Goal: Navigation & Orientation: Find specific page/section

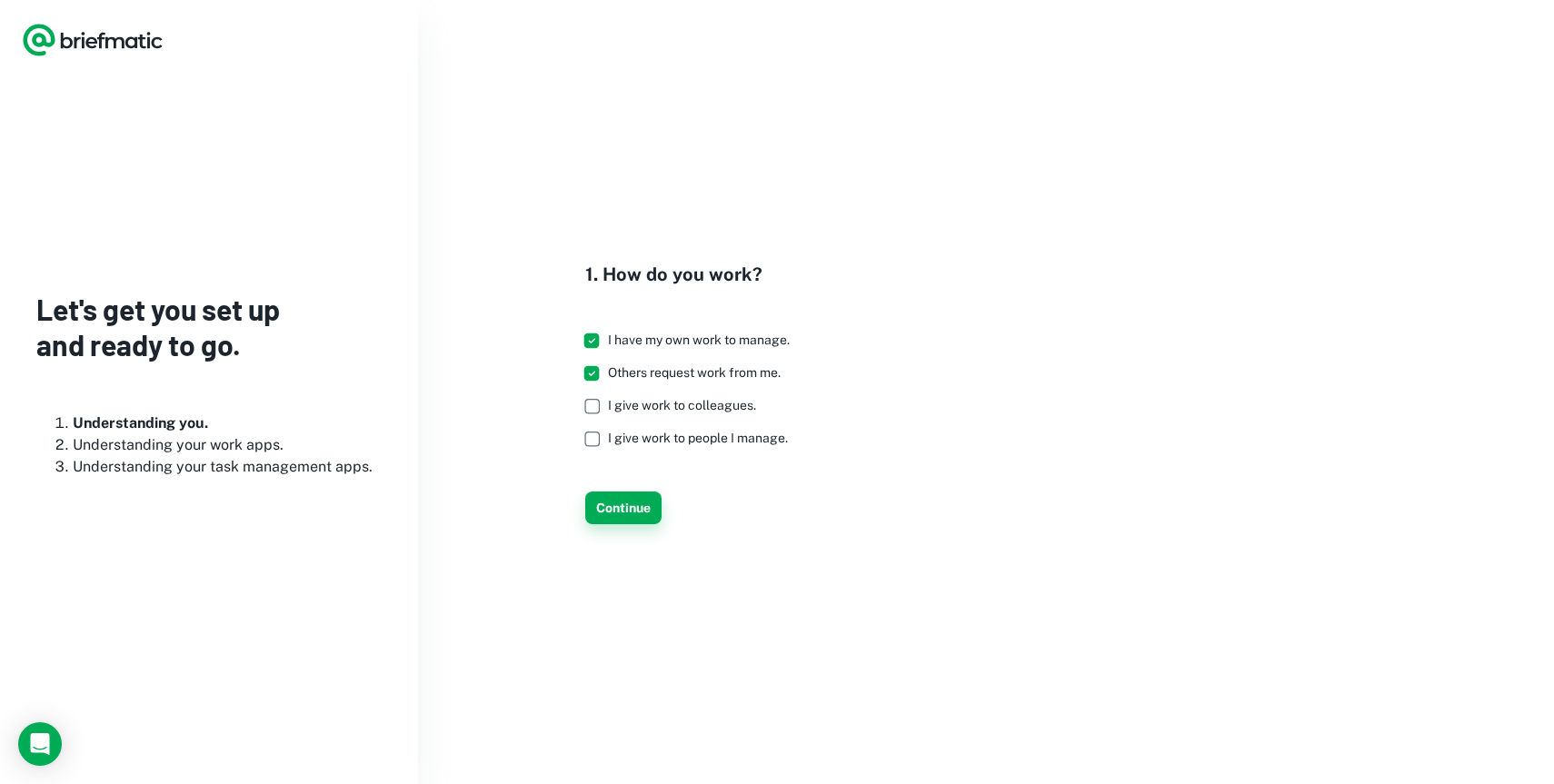
click at [638, 512] on button "Continue" at bounding box center [623, 508] width 76 height 33
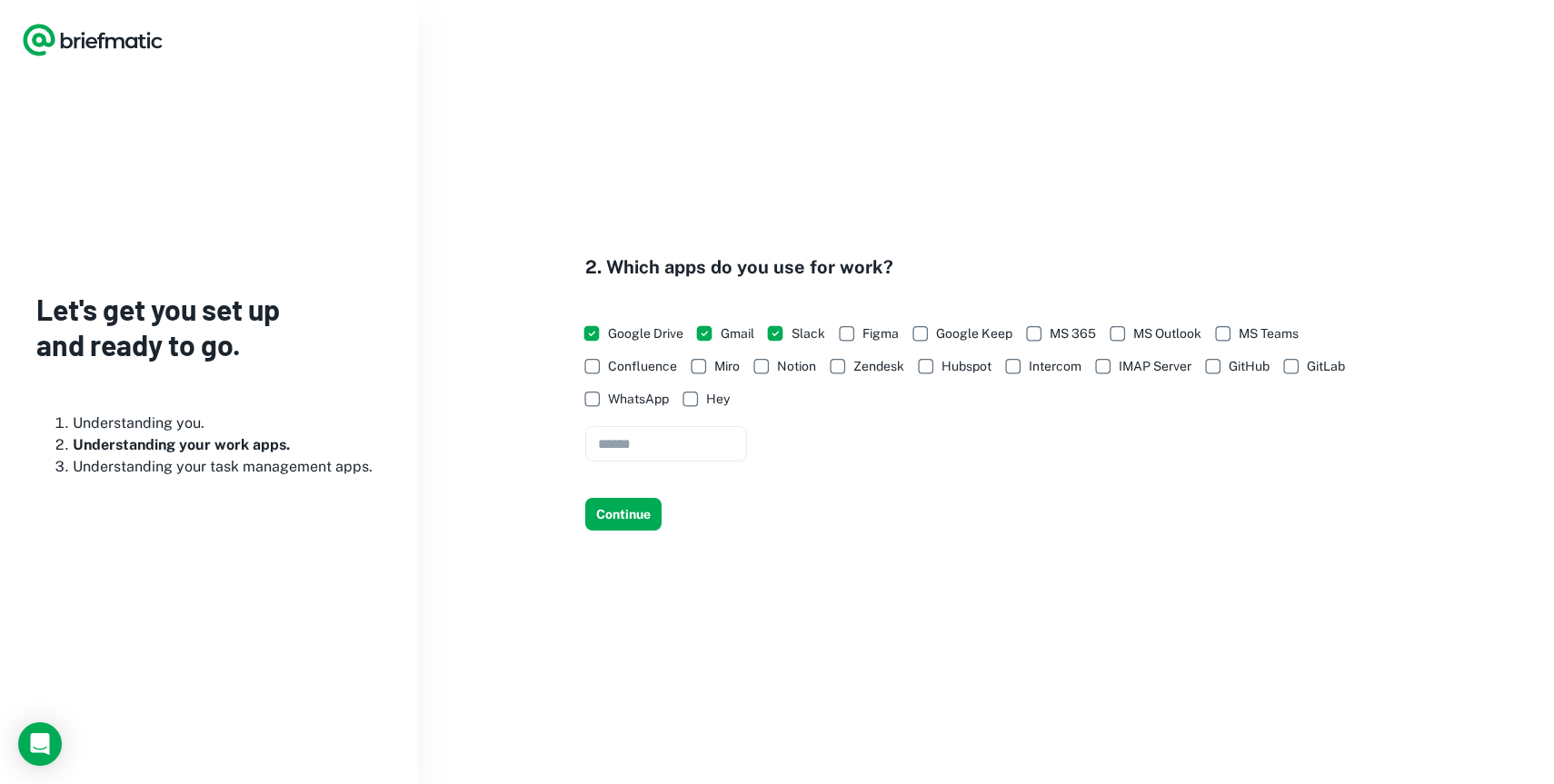
click at [638, 512] on button "Continue" at bounding box center [623, 514] width 76 height 33
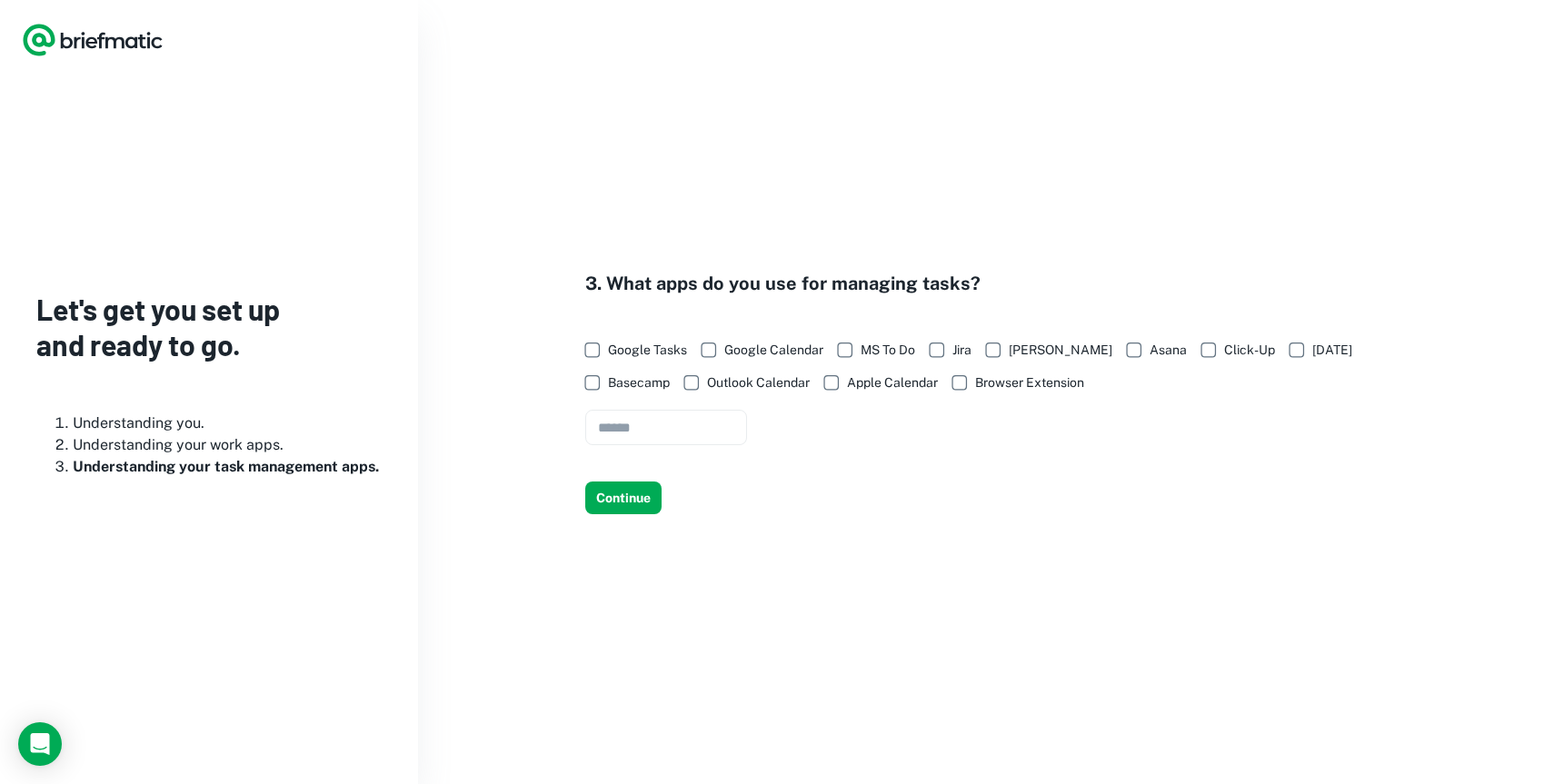
click at [638, 512] on button "Continue" at bounding box center [623, 498] width 76 height 33
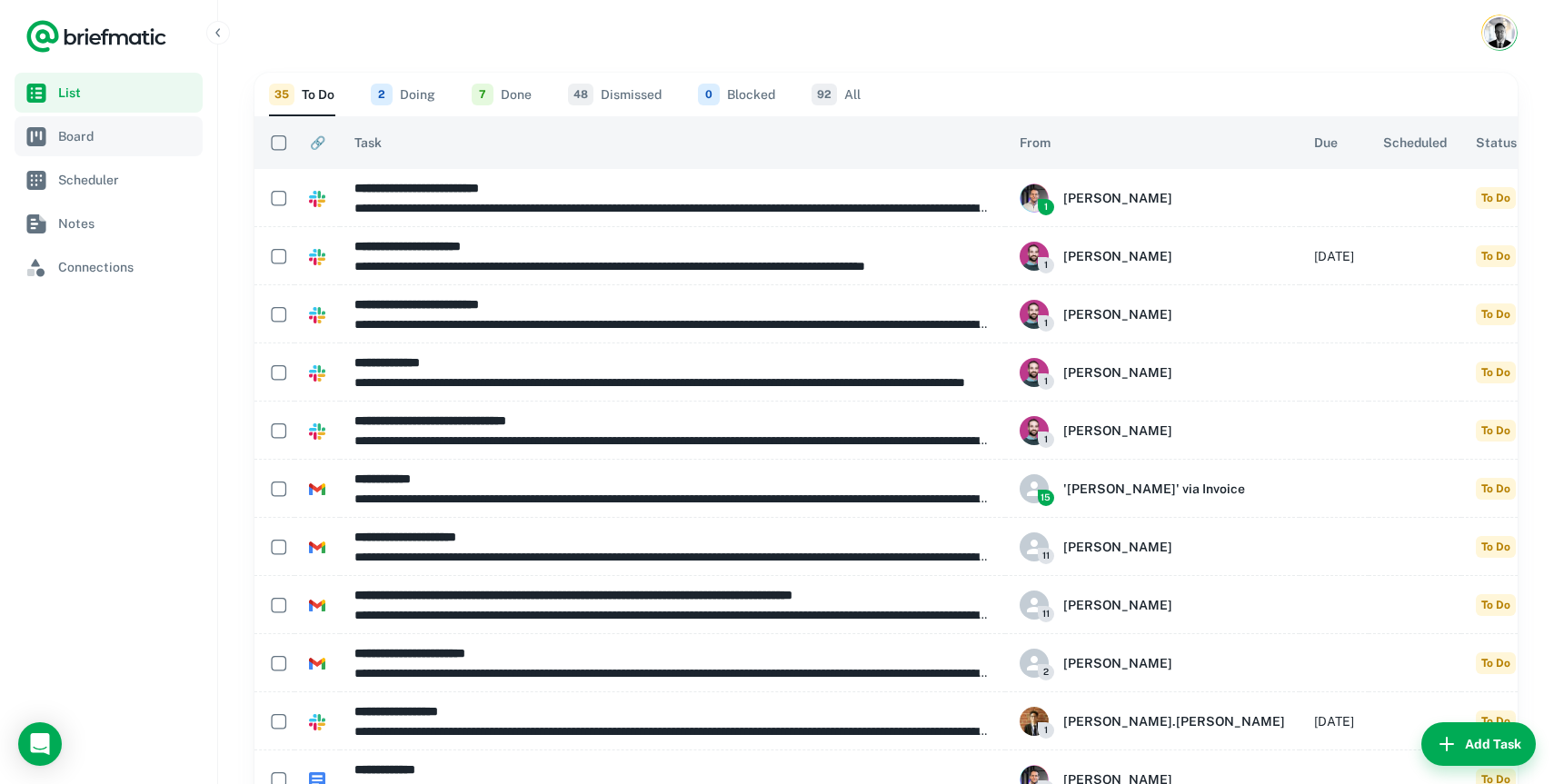
click at [112, 136] on span "Board" at bounding box center [126, 136] width 137 height 20
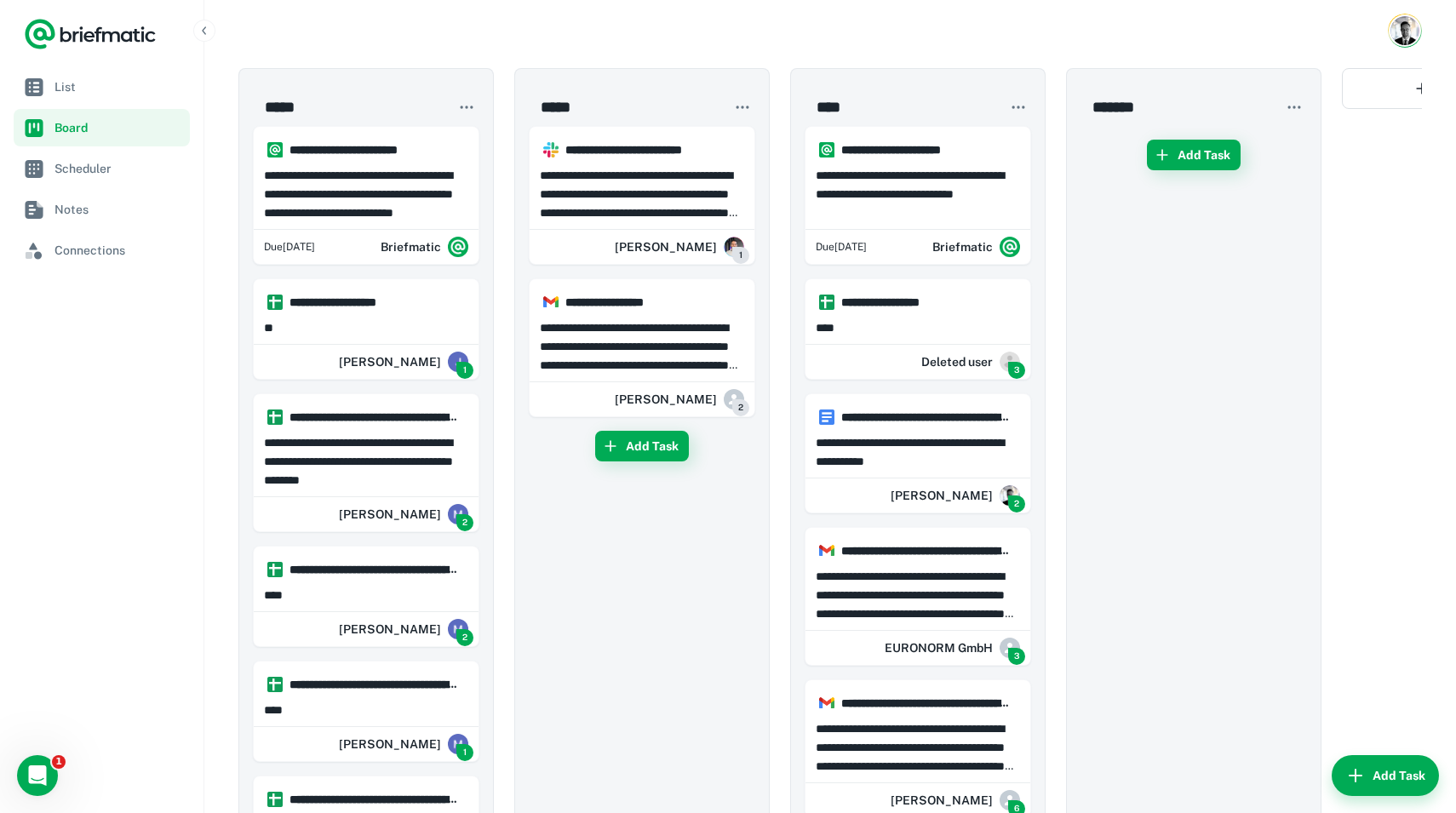
click at [37, 734] on icon "Open Intercom Messenger" at bounding box center [37, 776] width 28 height 28
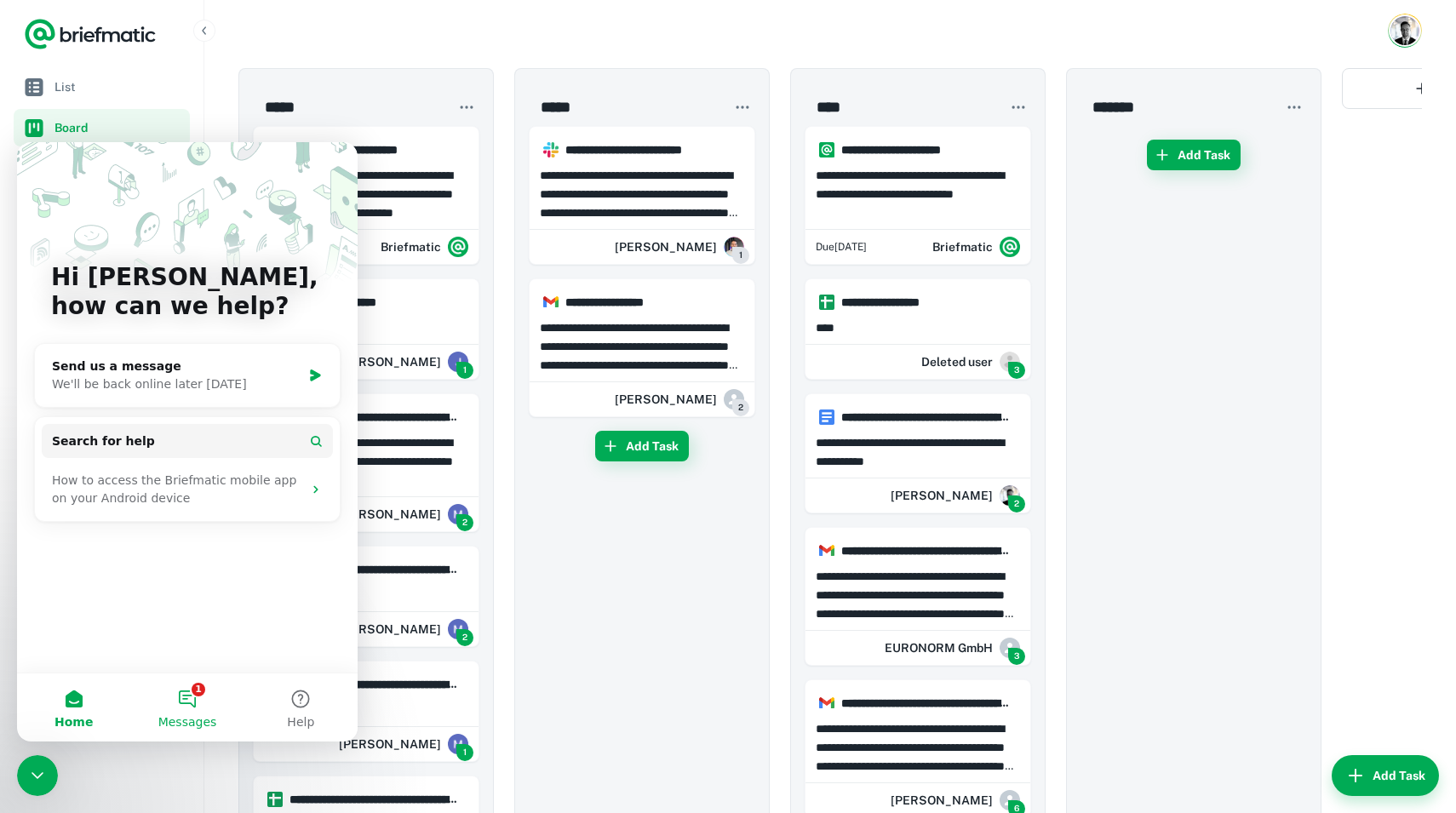
click at [180, 713] on button "1 Messages" at bounding box center [186, 707] width 113 height 68
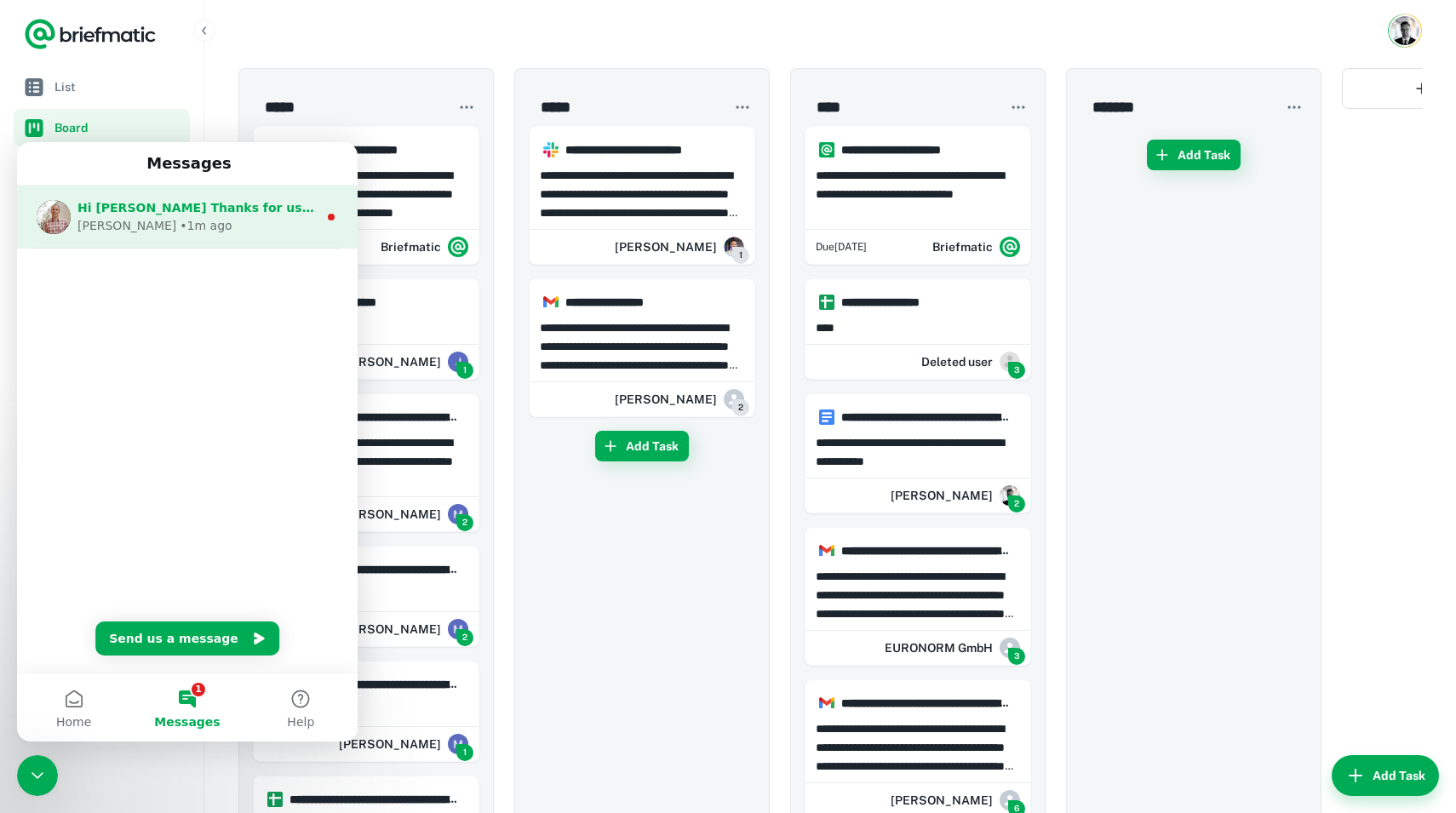
click at [328, 208] on div "Hi [PERSON_NAME] Thanks for using Briefmatic! To help me make Briefmatic better…" at bounding box center [187, 217] width 341 height 63
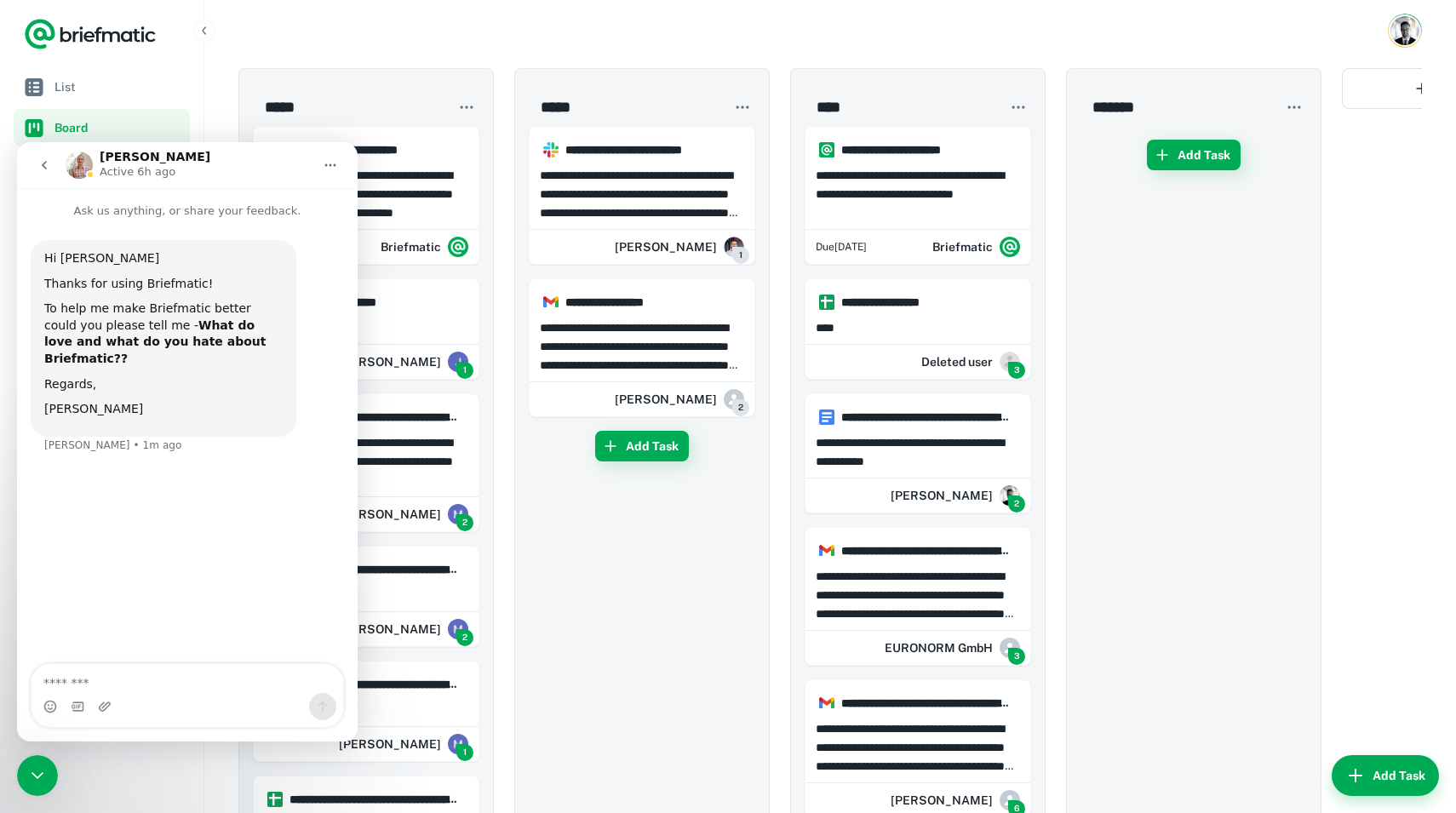
click at [320, 167] on button "Home" at bounding box center [330, 165] width 32 height 32
click at [47, 169] on icon "go back" at bounding box center [44, 165] width 14 height 14
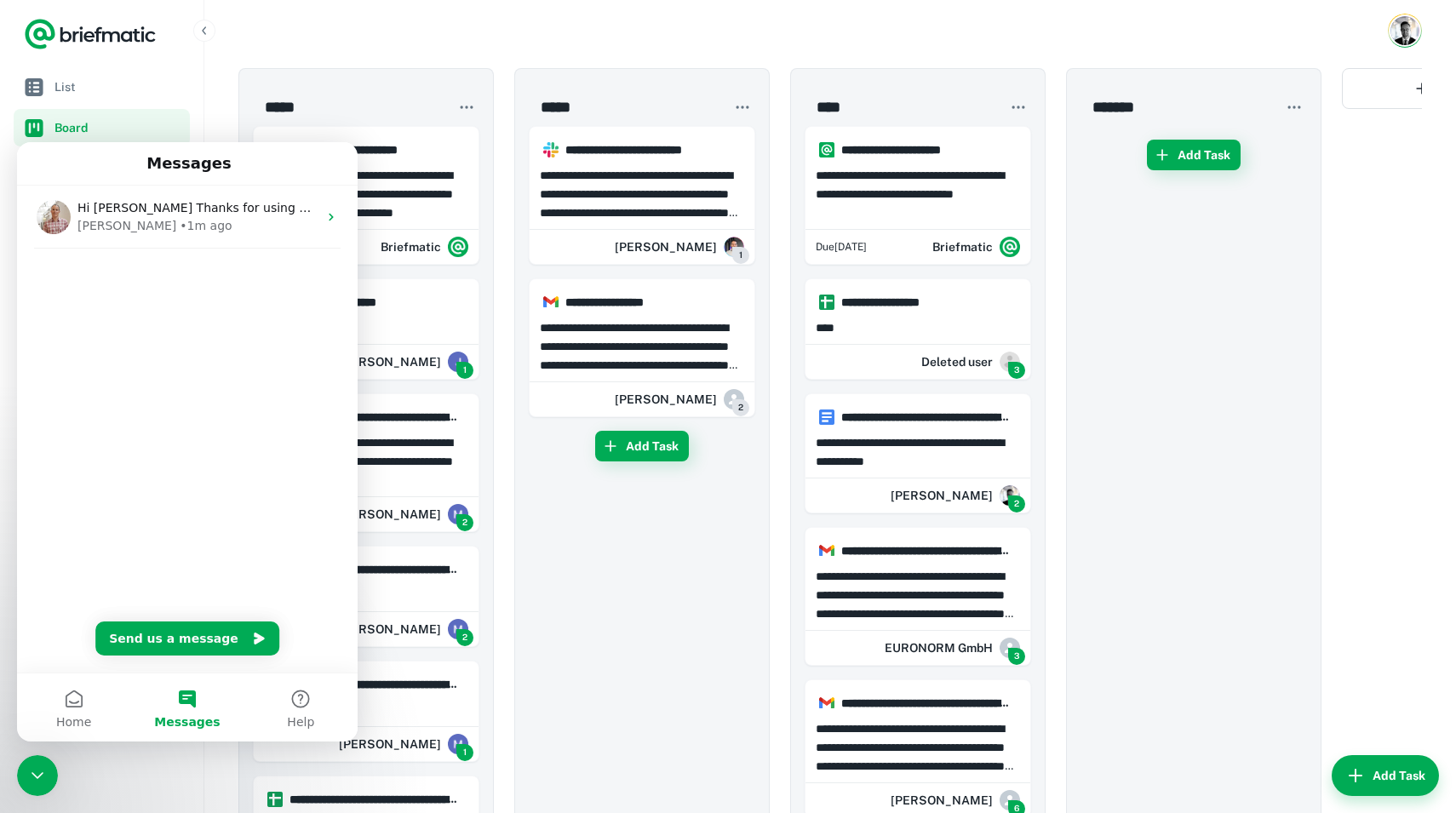
click at [42, 734] on icon "Close Intercom Messenger" at bounding box center [37, 776] width 20 height 20
